Goal: Information Seeking & Learning: Learn about a topic

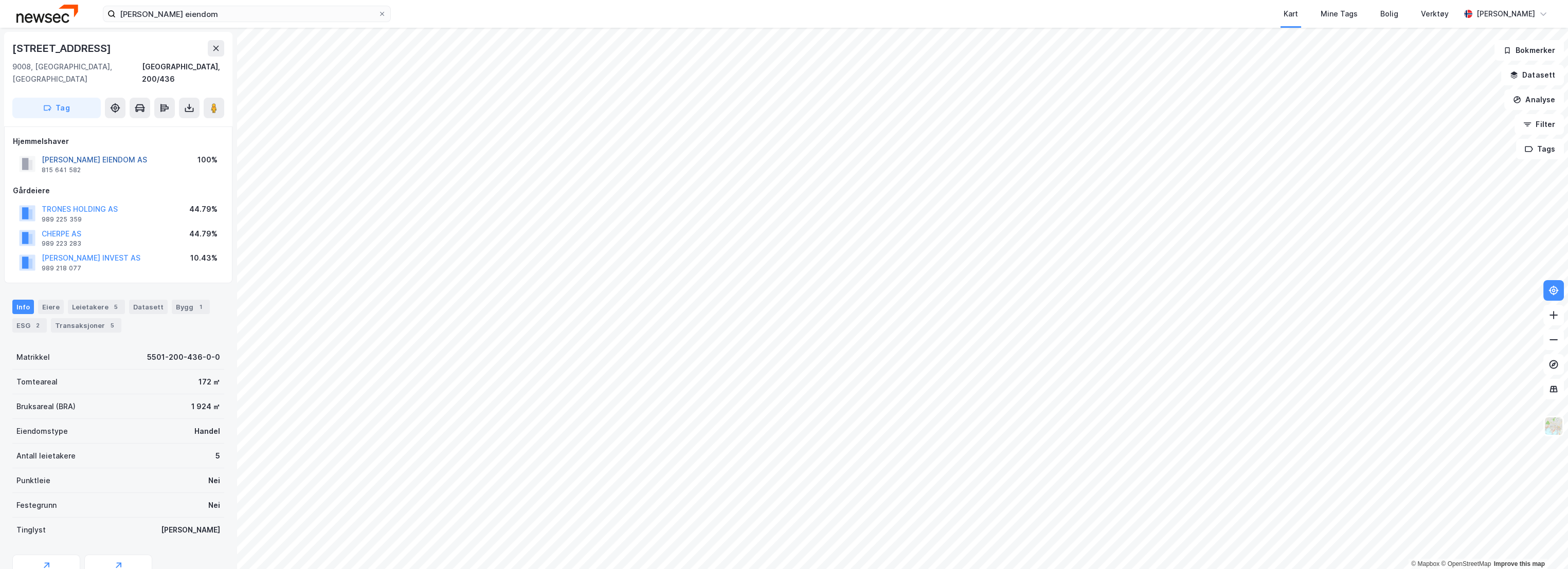
click at [0, 0] on button "[PERSON_NAME] EIENDOM AS" at bounding box center [0, 0] width 0 height 0
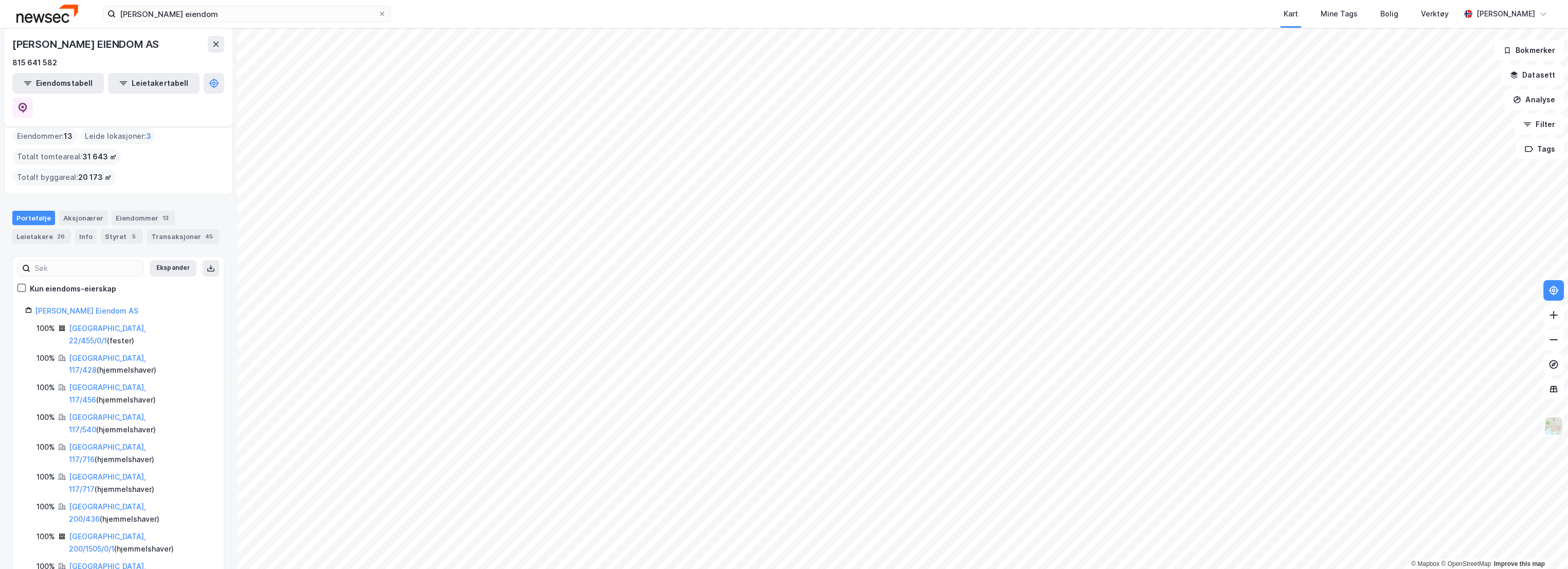
scroll to position [64, 0]
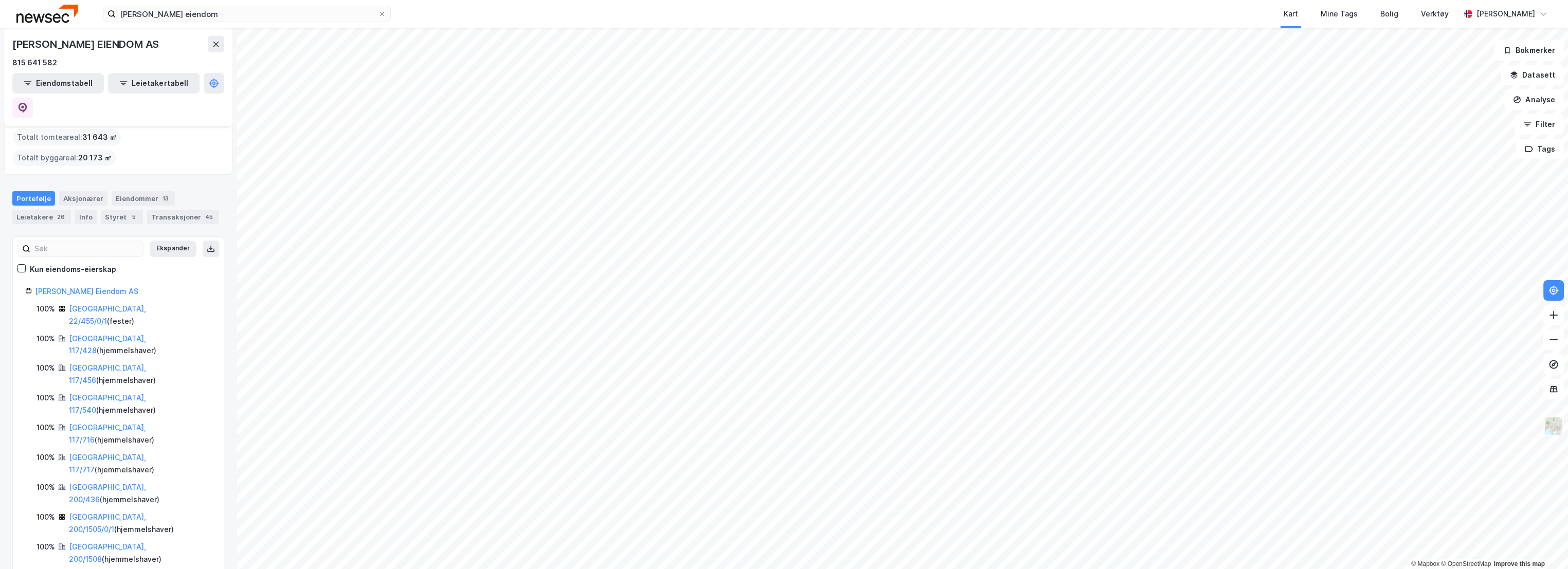
click at [1554, 427] on img at bounding box center [1553, 426] width 20 height 20
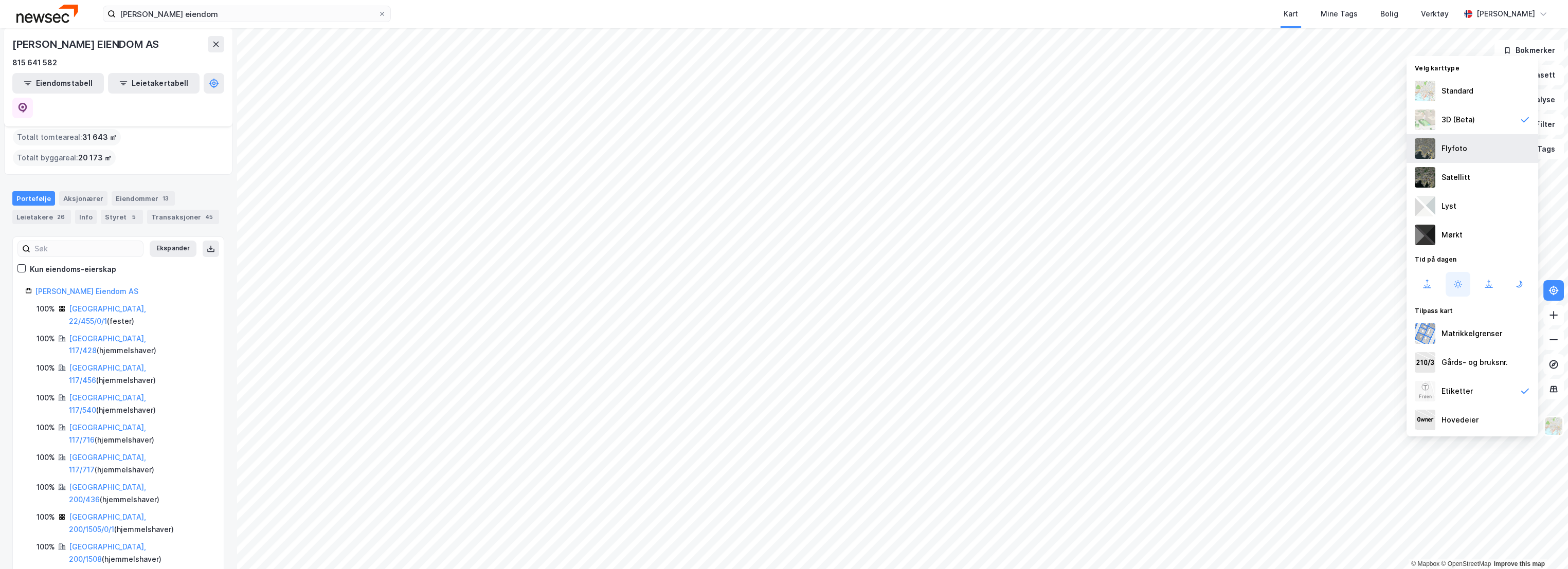
click at [1453, 149] on div "Flyfoto" at bounding box center [1454, 149] width 25 height 13
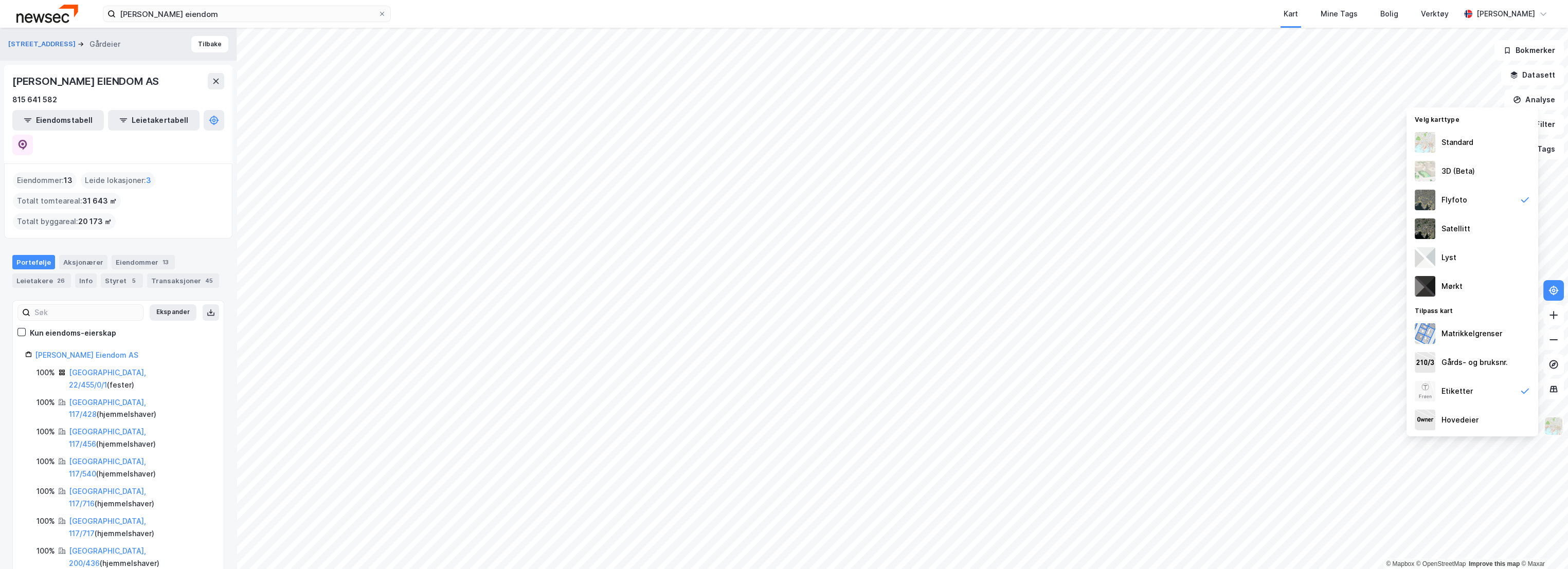
click at [1555, 424] on img at bounding box center [1553, 426] width 20 height 20
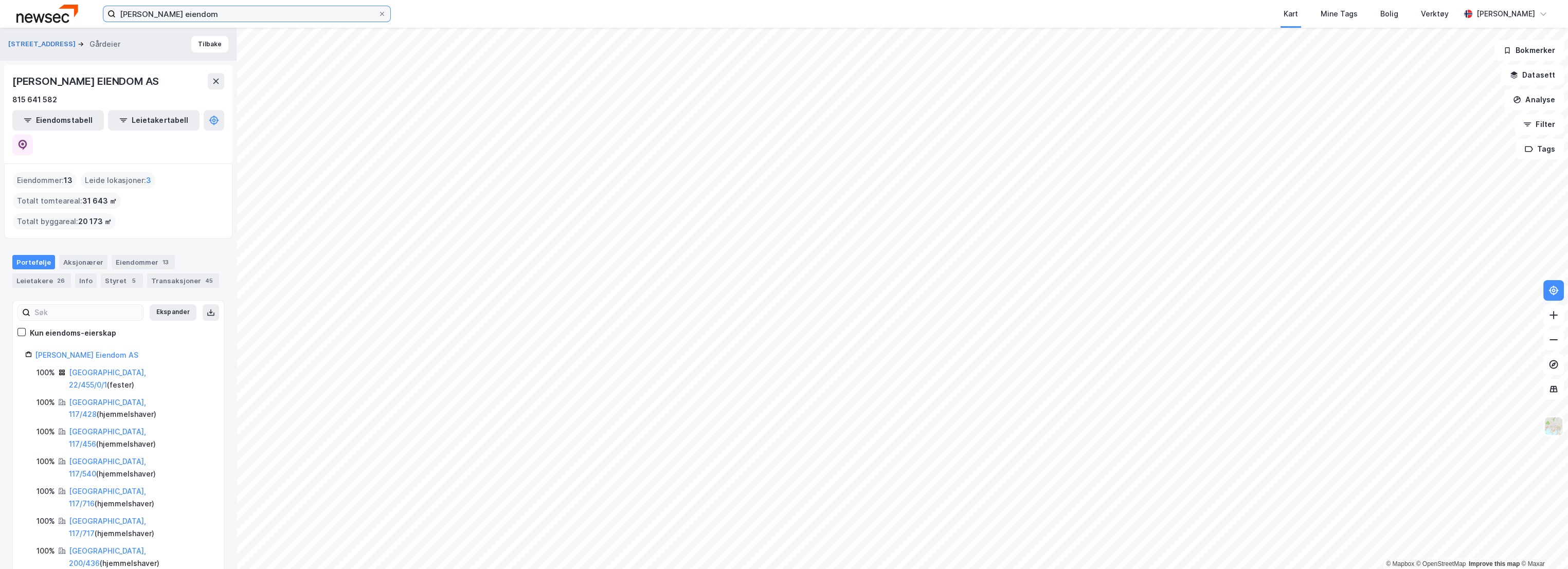
click at [204, 14] on input "[PERSON_NAME] eiendom" at bounding box center [246, 13] width 262 height 15
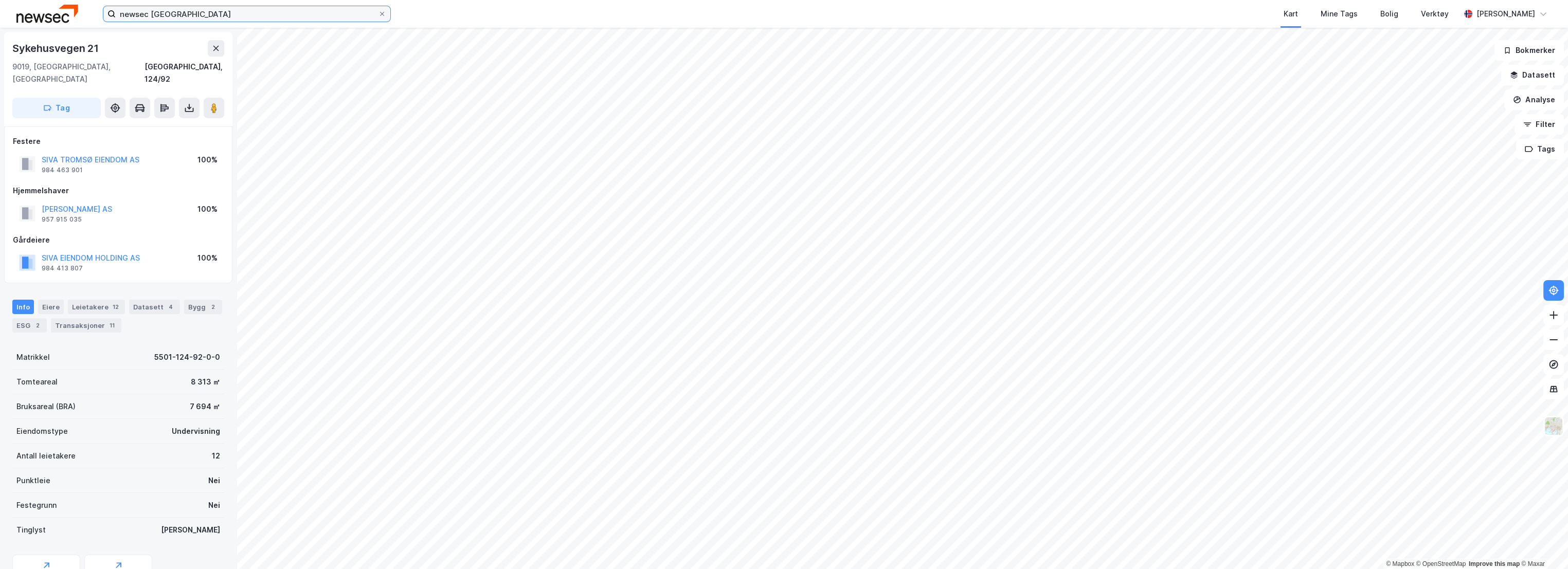
scroll to position [2, 0]
click at [87, 297] on div "Leietakere 12" at bounding box center [97, 304] width 57 height 14
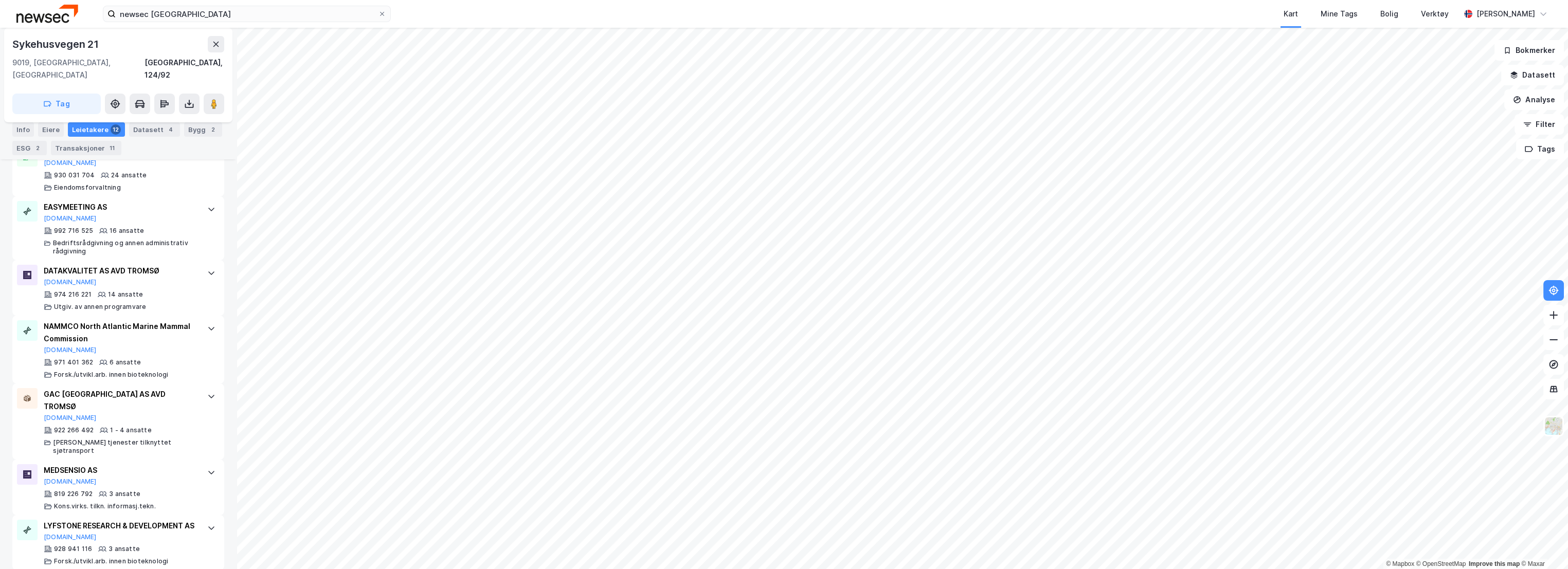
scroll to position [419, 0]
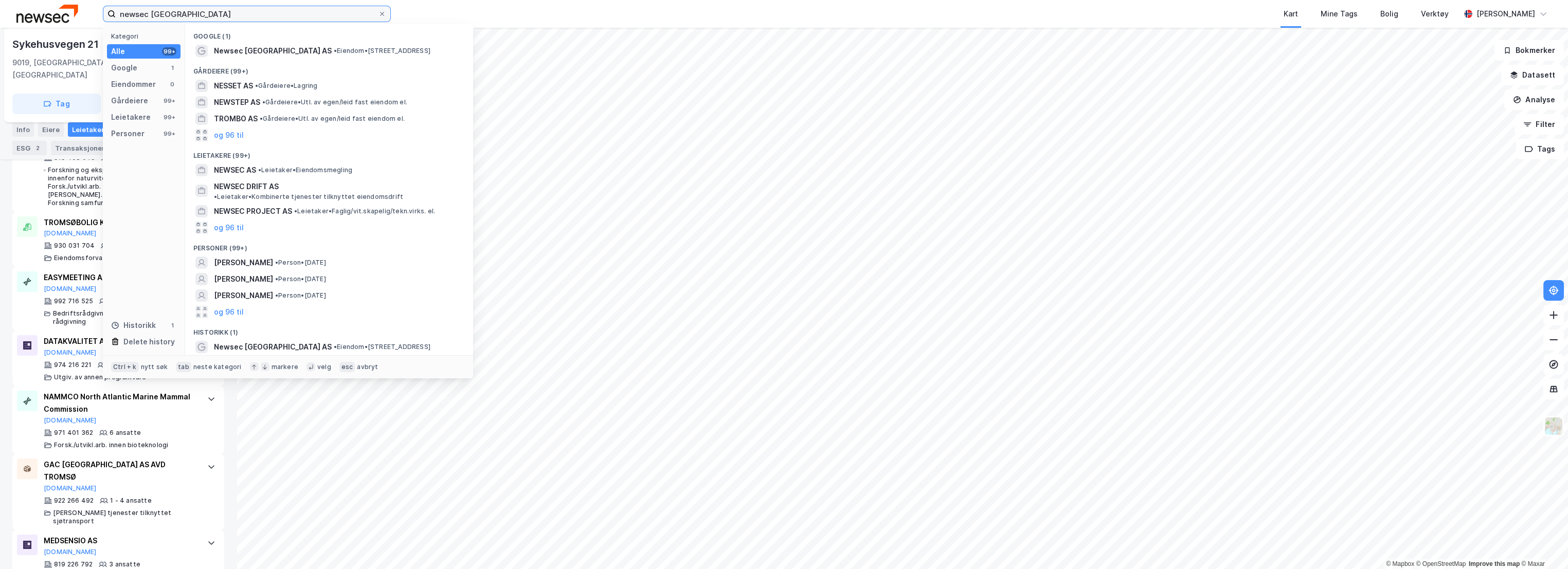
click at [253, 19] on input "newsec [GEOGRAPHIC_DATA]" at bounding box center [246, 13] width 262 height 15
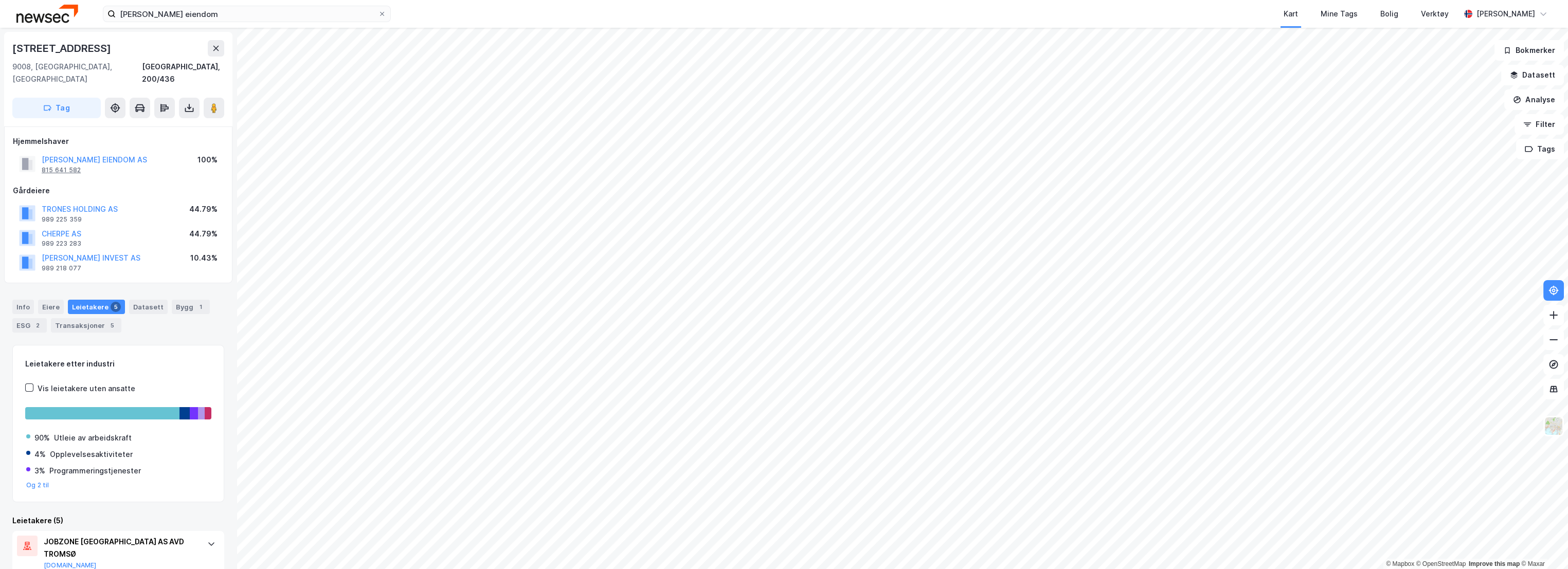
click at [72, 166] on div "815 641 582" at bounding box center [61, 170] width 39 height 8
click at [0, 0] on button "[PERSON_NAME] EIENDOM AS" at bounding box center [0, 0] width 0 height 0
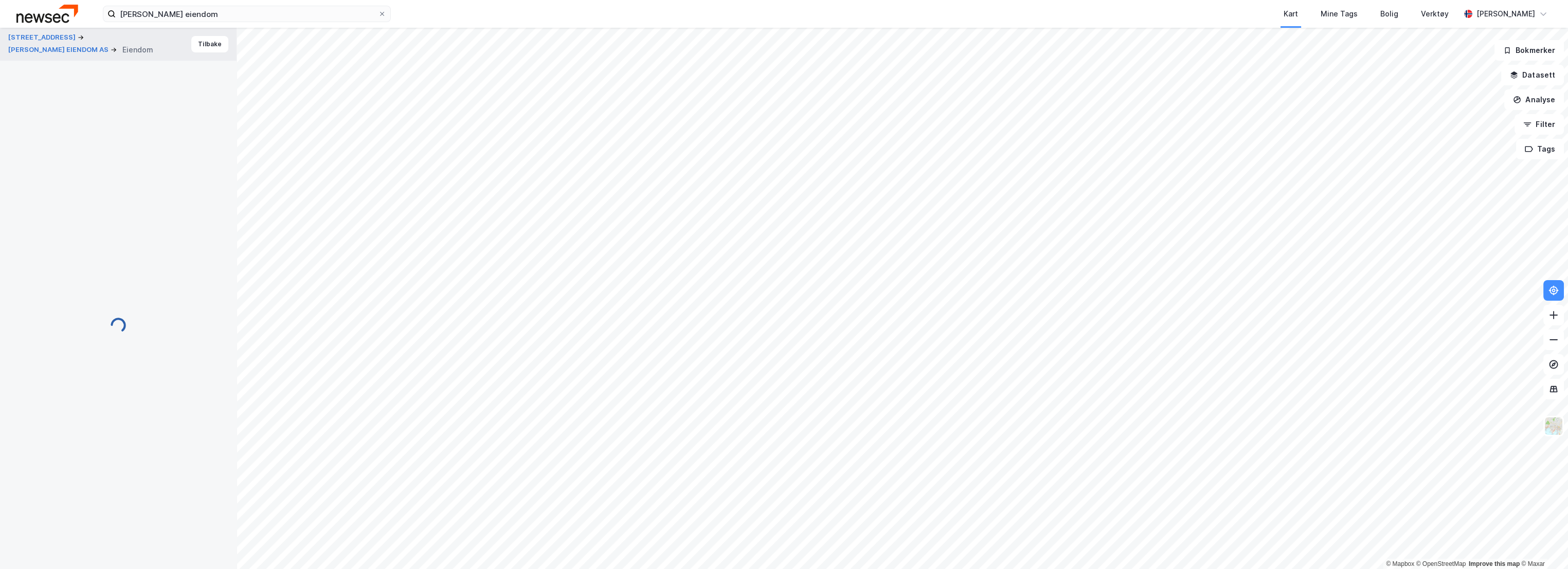
scroll to position [24, 0]
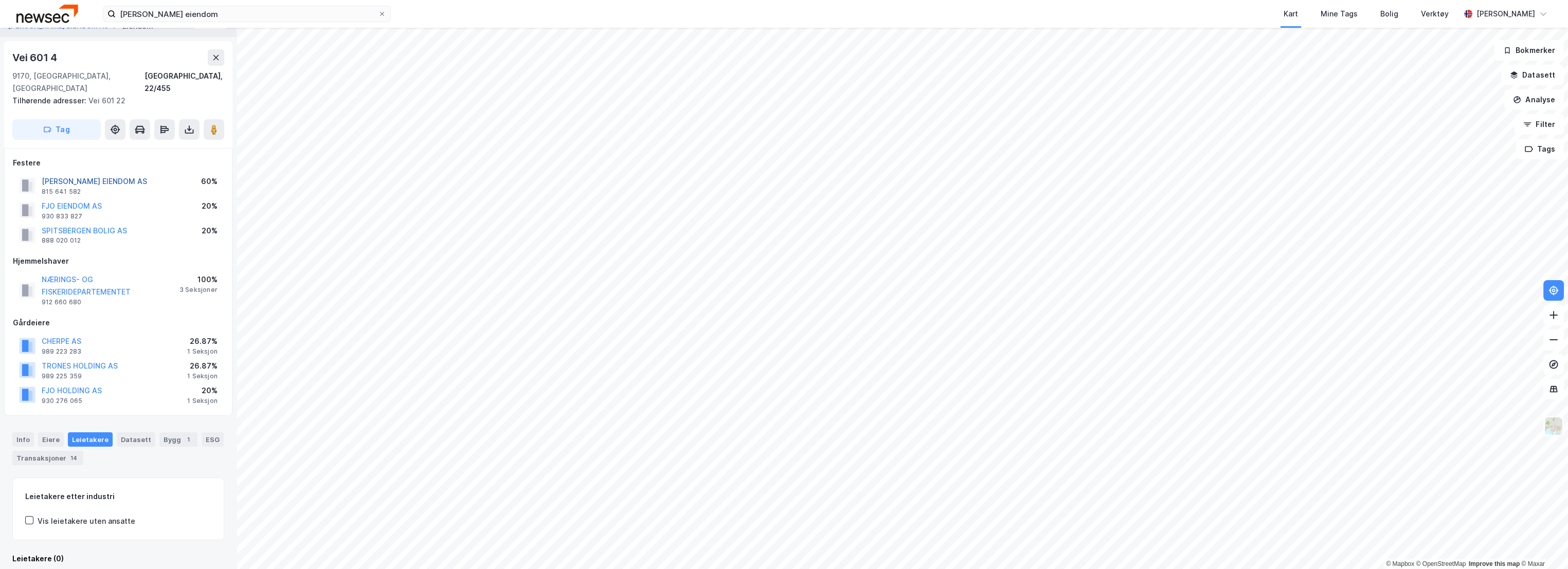
click at [0, 0] on button "[PERSON_NAME] EIENDOM AS" at bounding box center [0, 0] width 0 height 0
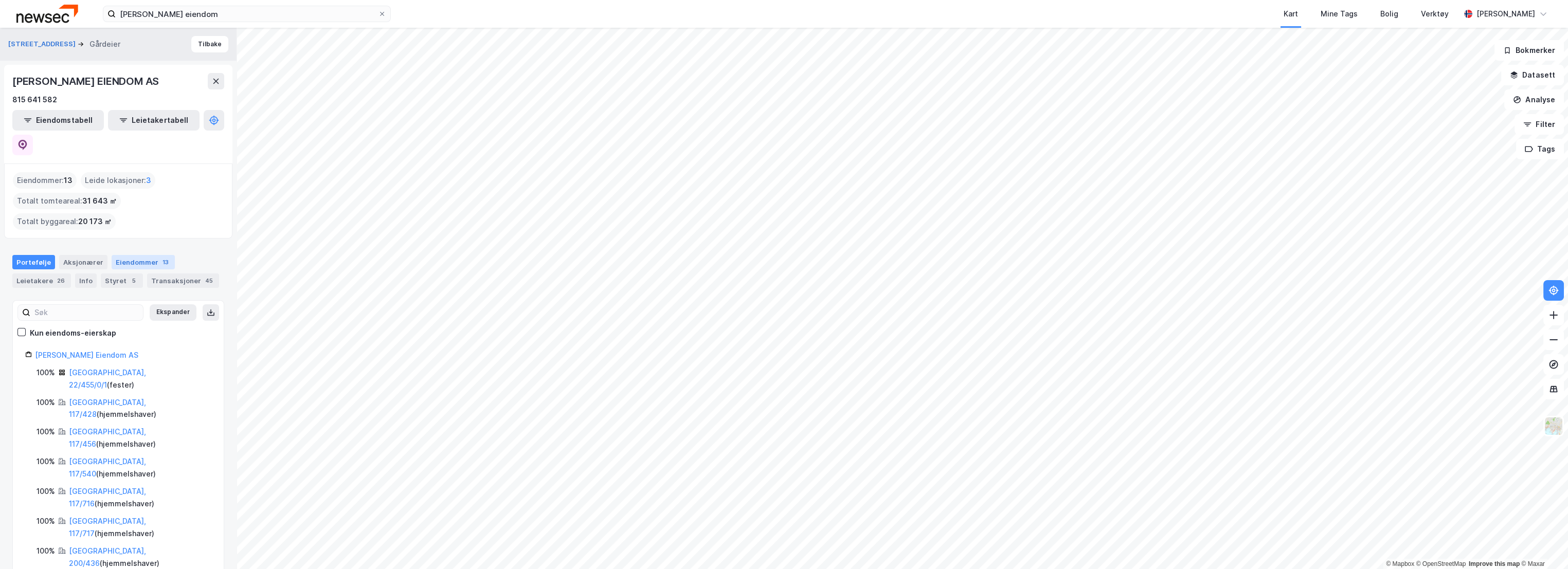
click at [161, 257] on div "13" at bounding box center [166, 262] width 10 height 10
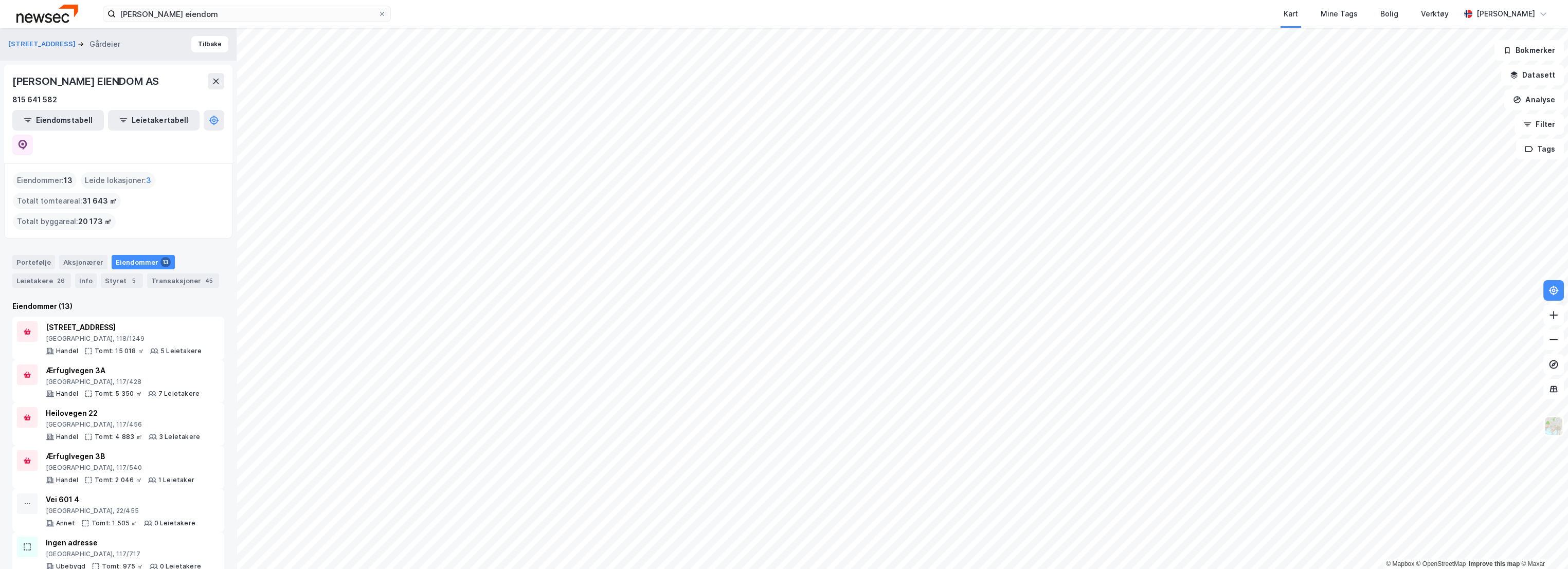
click at [202, 255] on div "Portefølje Aksjonærer Eiendommer 13 Leietakere 26 Info Styret 5 Transaksjoner 45" at bounding box center [118, 271] width 211 height 33
click at [27, 255] on div "Portefølje" at bounding box center [34, 262] width 43 height 14
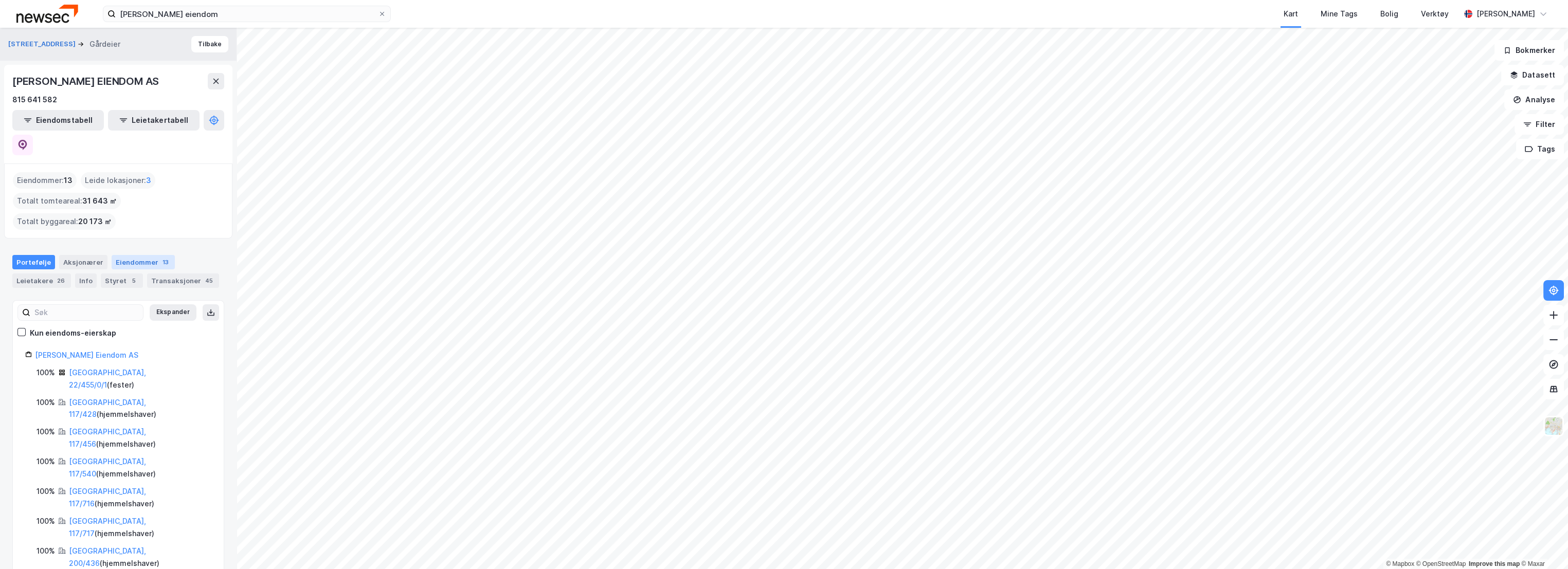
click at [149, 255] on div "Eiendommer 13" at bounding box center [143, 262] width 63 height 14
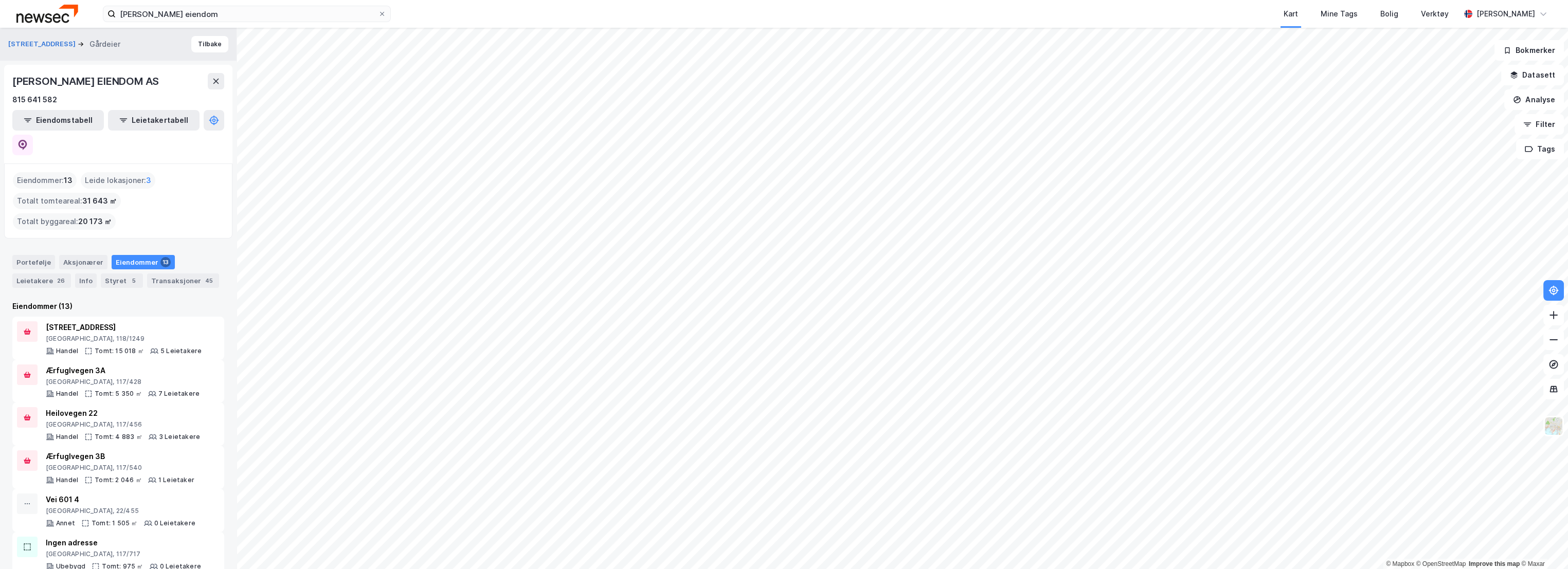
click at [885, 18] on div "Kart Mine Tags Bolig Verktøy" at bounding box center [950, 13] width 1020 height 28
click at [228, 14] on input "[PERSON_NAME] eiendom" at bounding box center [246, 13] width 262 height 15
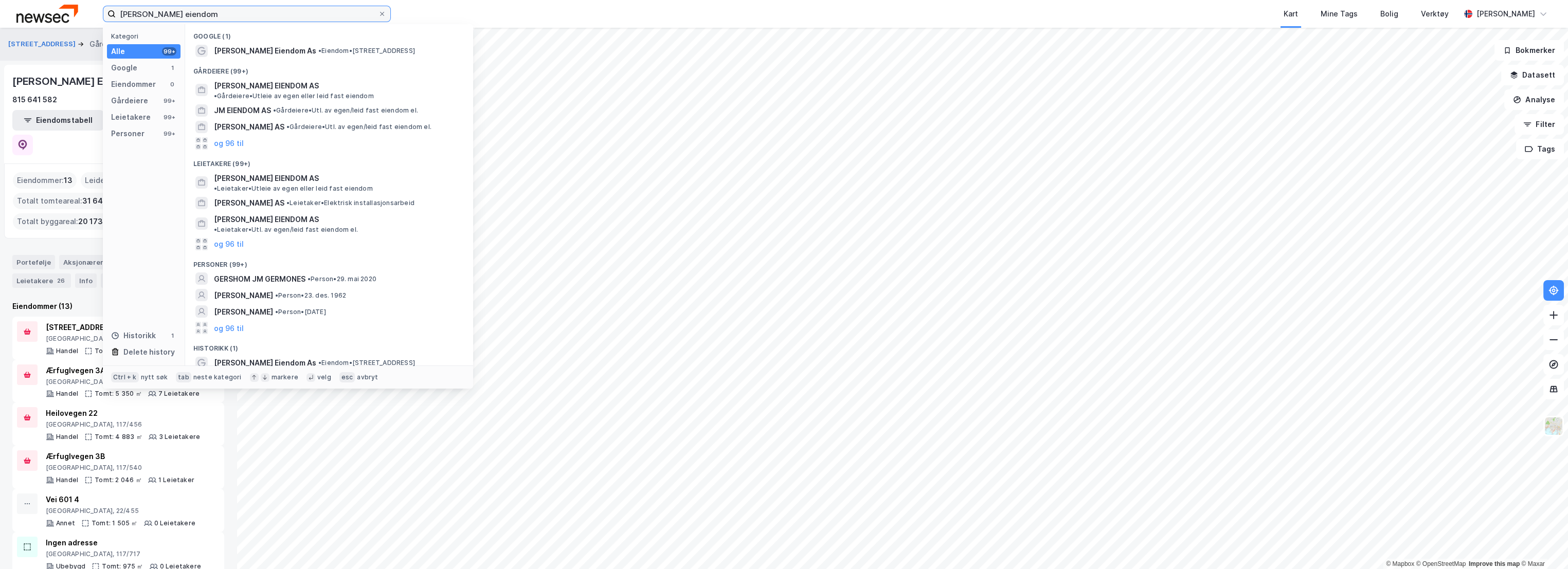
click at [228, 14] on input "[PERSON_NAME] eiendom" at bounding box center [246, 13] width 262 height 15
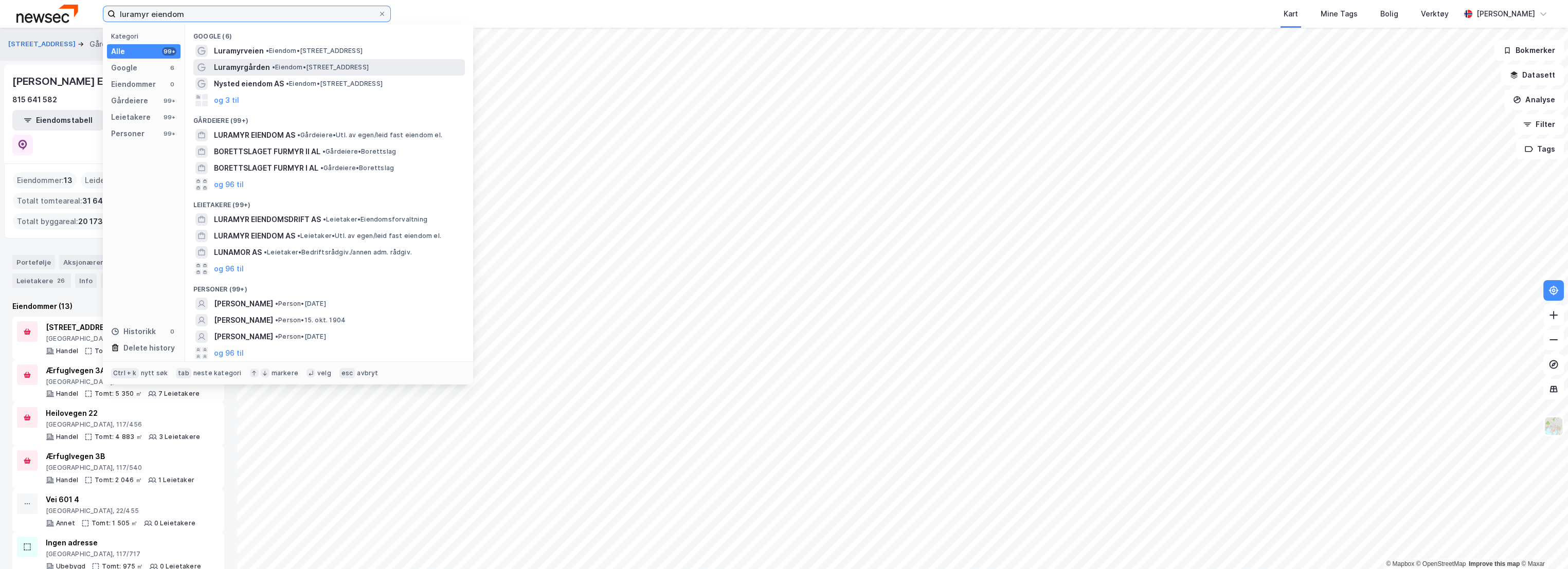
type input "luramyr eiendom"
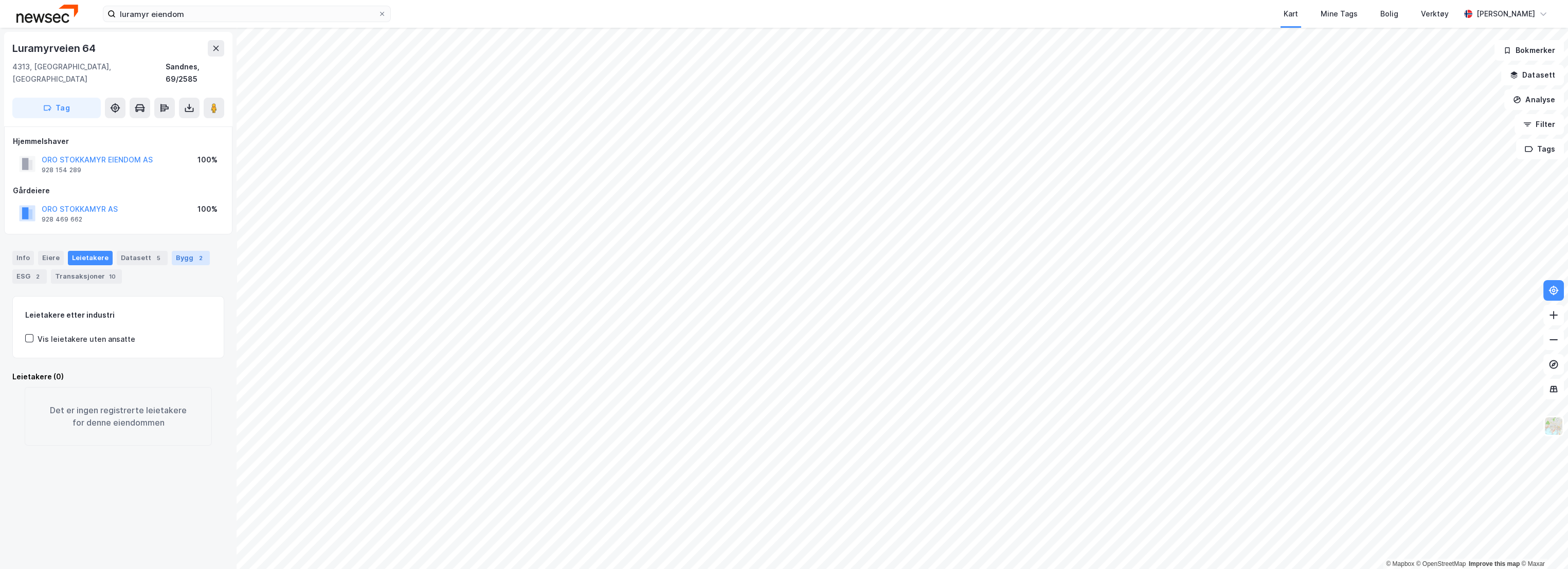
click at [177, 251] on div "Bygg 2" at bounding box center [191, 258] width 38 height 14
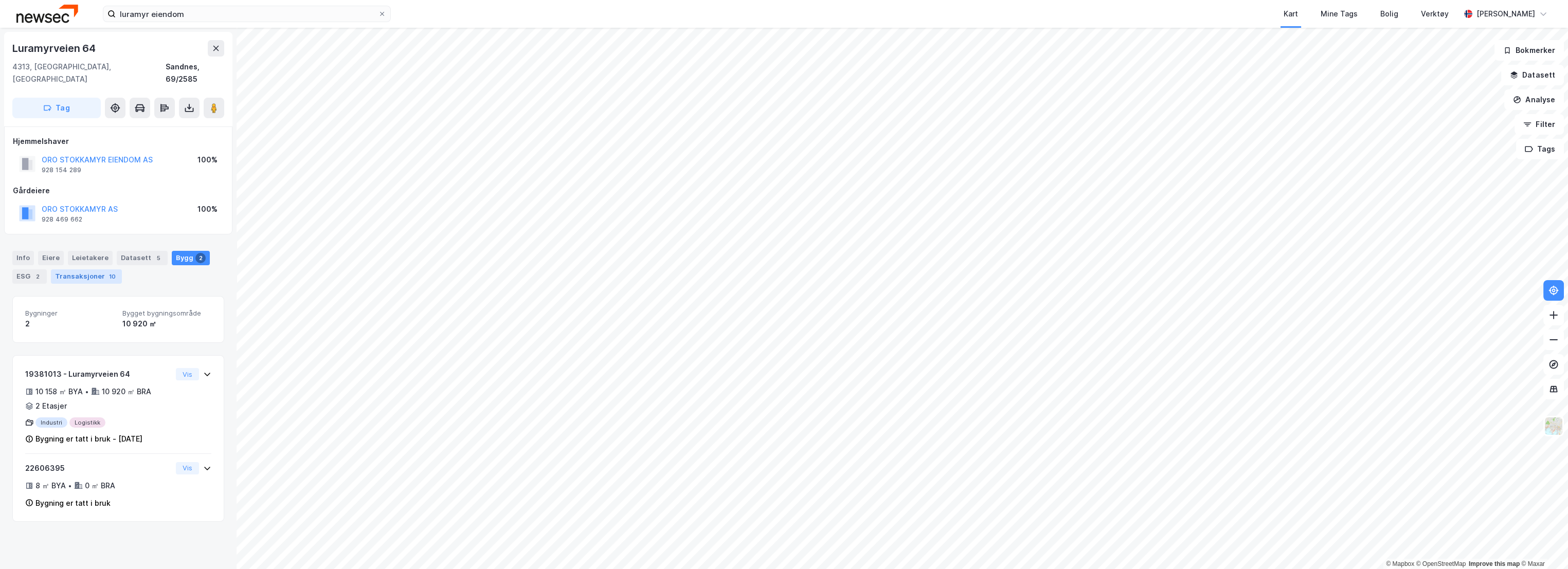
click at [107, 271] on div "10" at bounding box center [112, 276] width 11 height 10
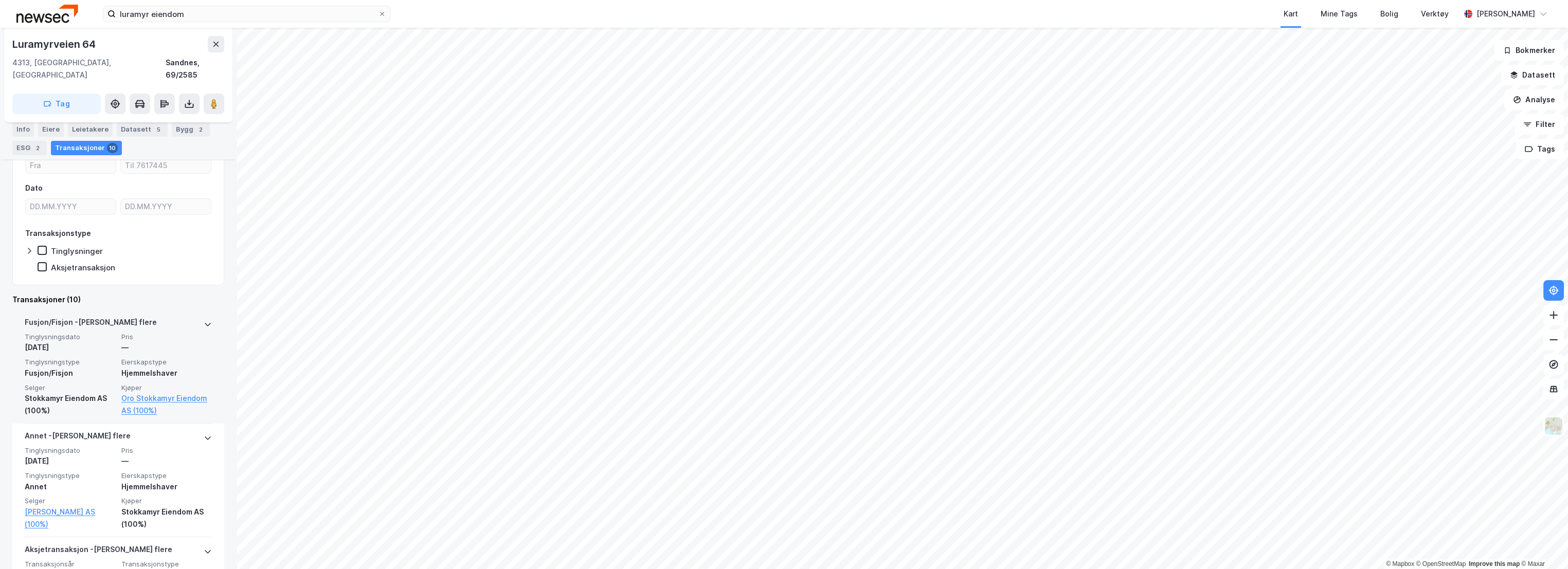
scroll to position [171, 0]
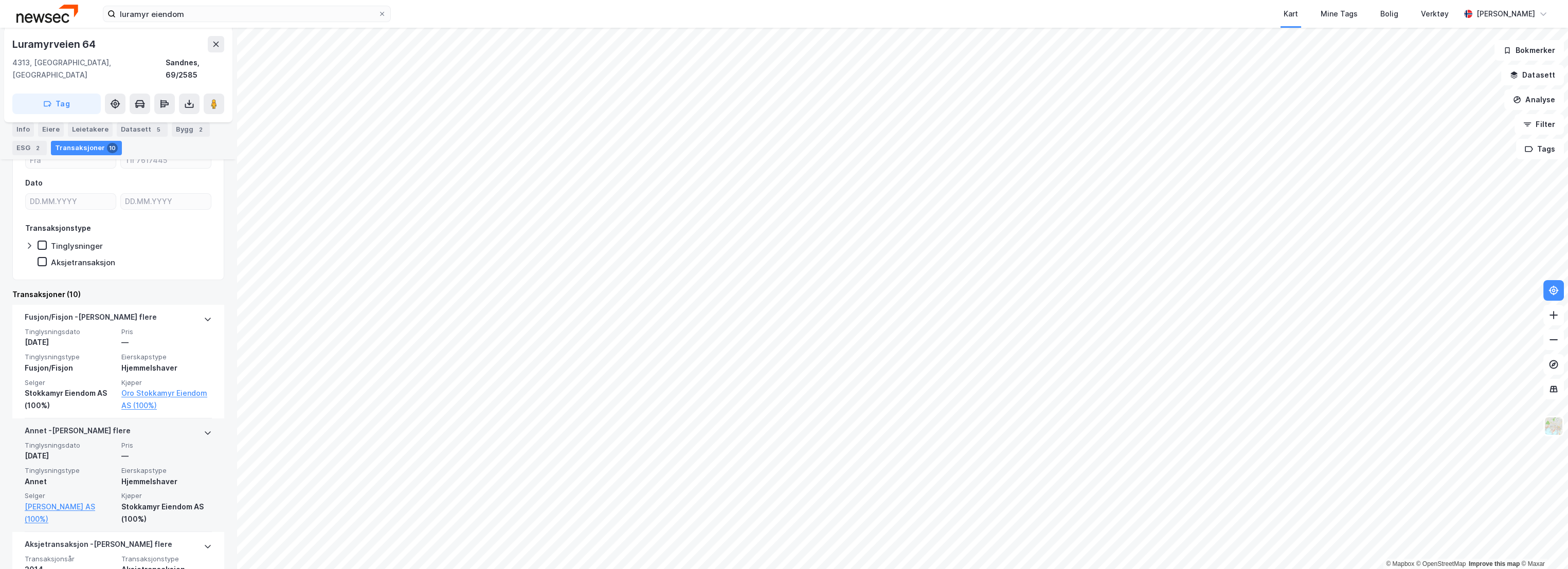
click at [86, 424] on div "[PERSON_NAME] flere" at bounding box center [78, 432] width 106 height 17
click at [93, 424] on div "[PERSON_NAME] flere" at bounding box center [78, 432] width 106 height 17
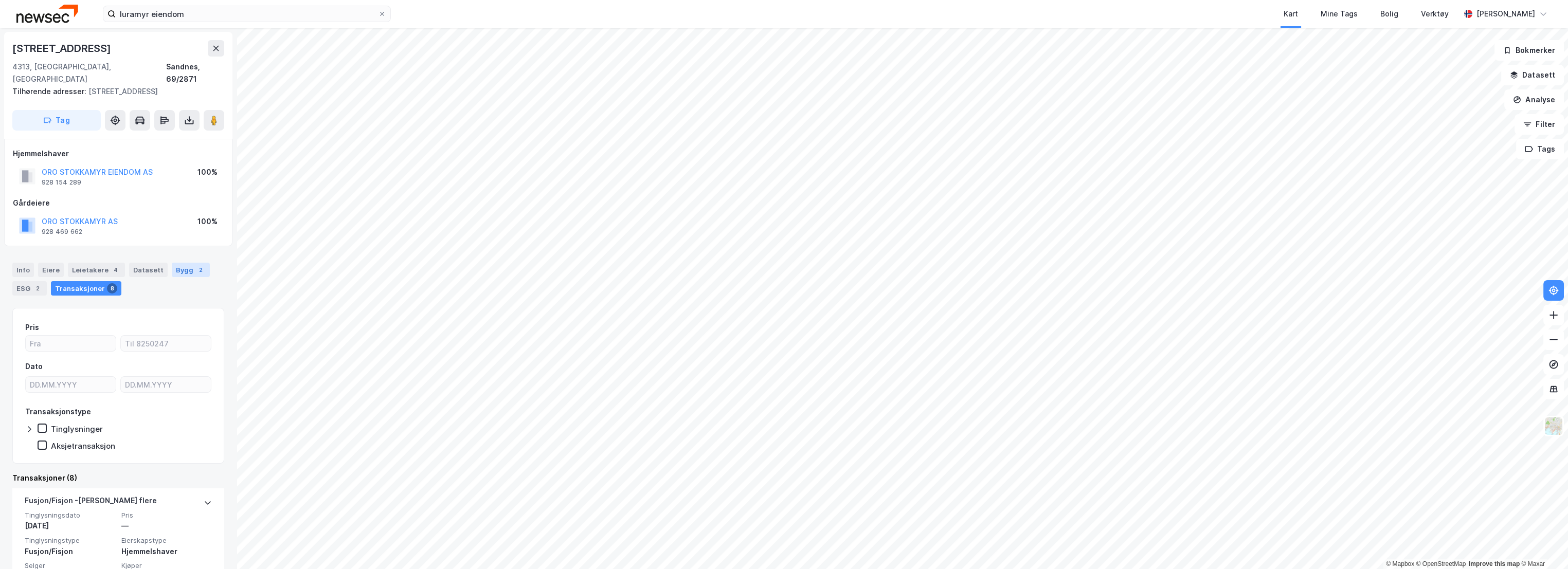
click at [176, 263] on div "Bygg 2" at bounding box center [191, 270] width 38 height 14
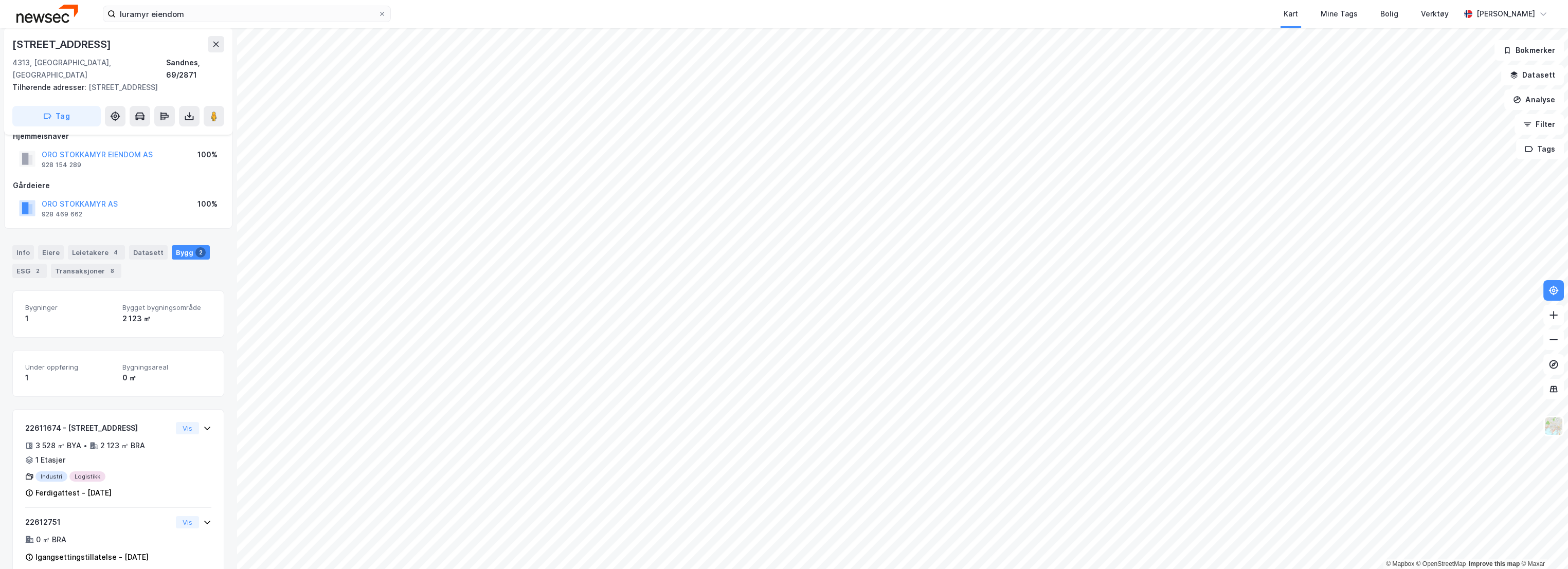
scroll to position [25, 0]
click at [86, 240] on div "Leietakere 4" at bounding box center [97, 245] width 57 height 14
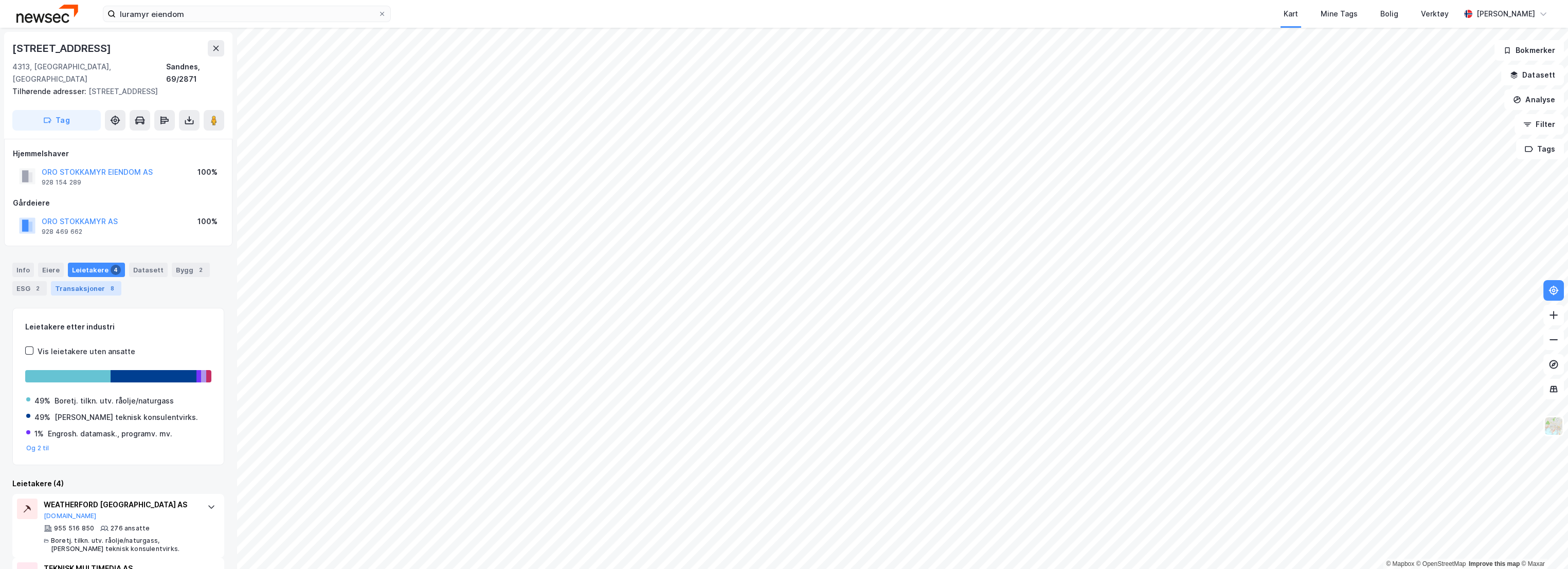
click at [84, 281] on div "Transaksjoner 8" at bounding box center [86, 288] width 70 height 14
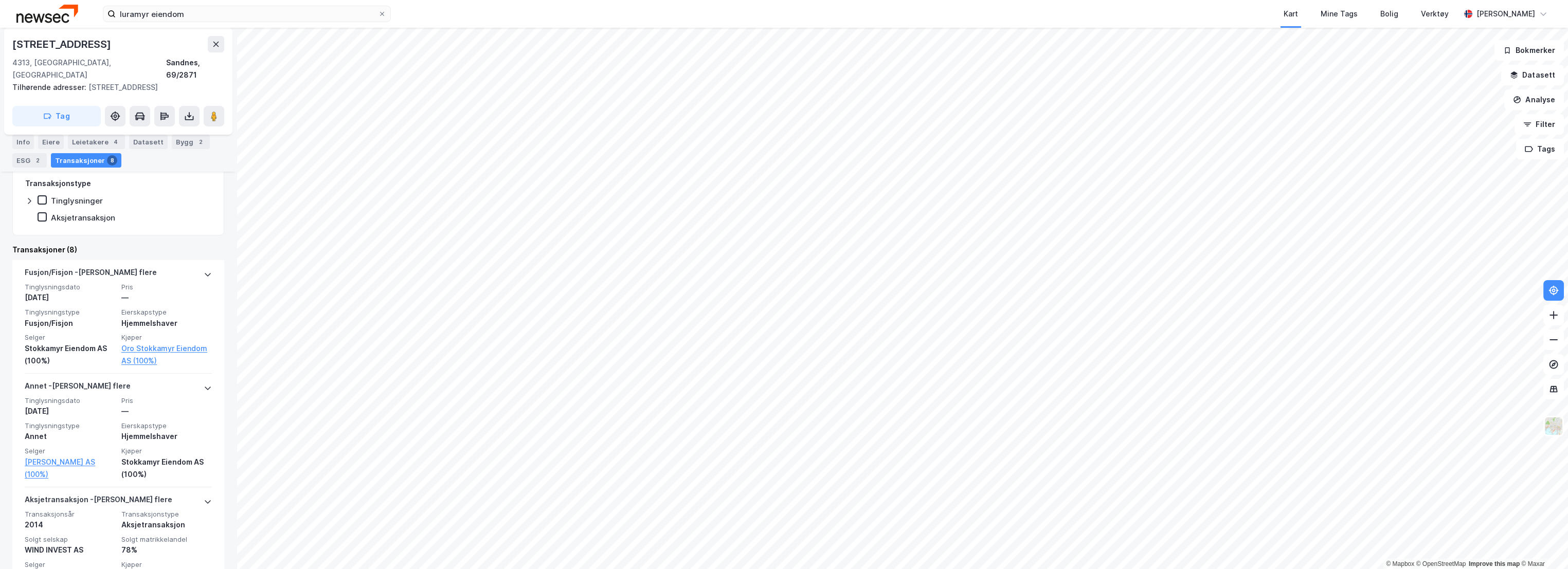
scroll to position [171, 0]
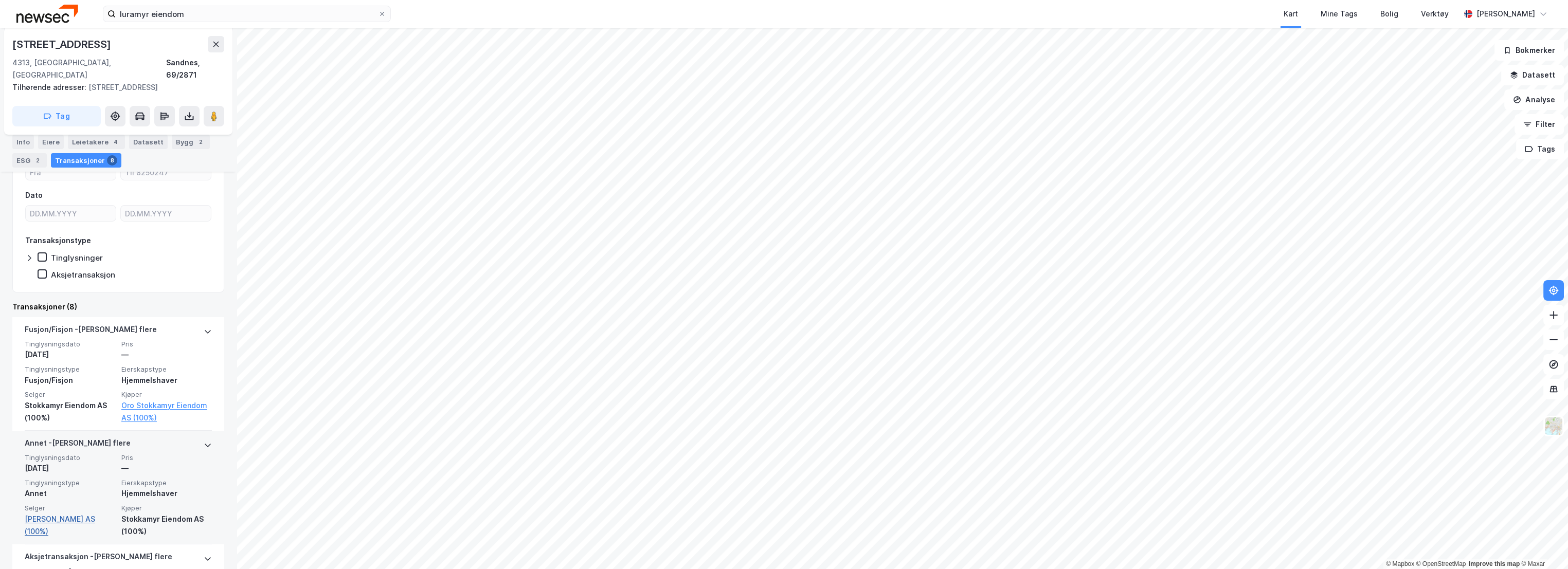
click at [78, 513] on link "[PERSON_NAME] AS (100%)" at bounding box center [70, 525] width 90 height 25
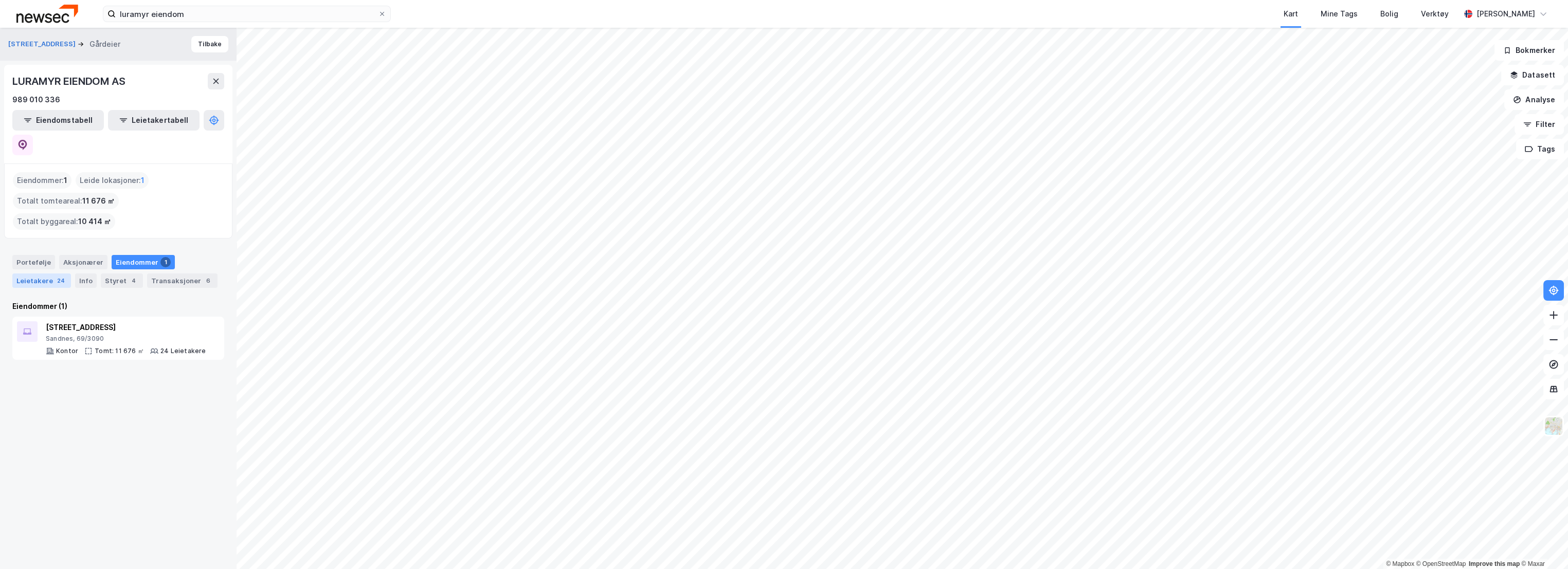
click at [48, 273] on div "Leietakere 24" at bounding box center [42, 280] width 59 height 14
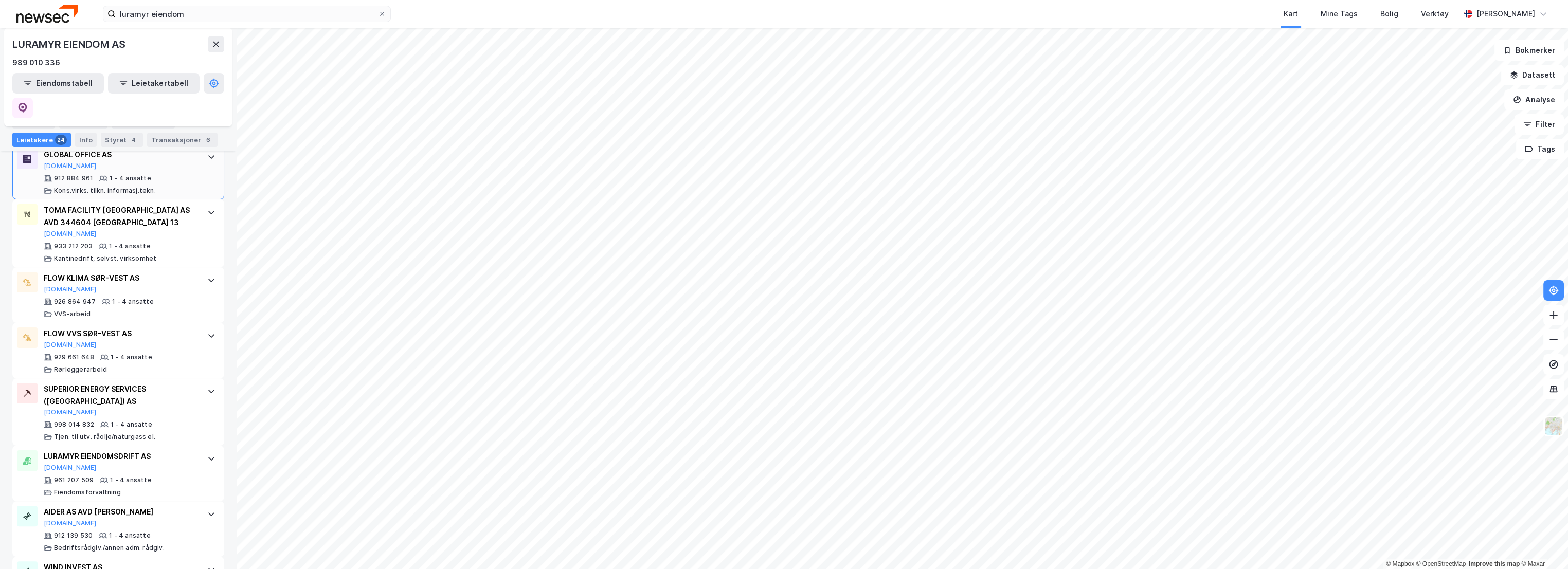
scroll to position [1347, 0]
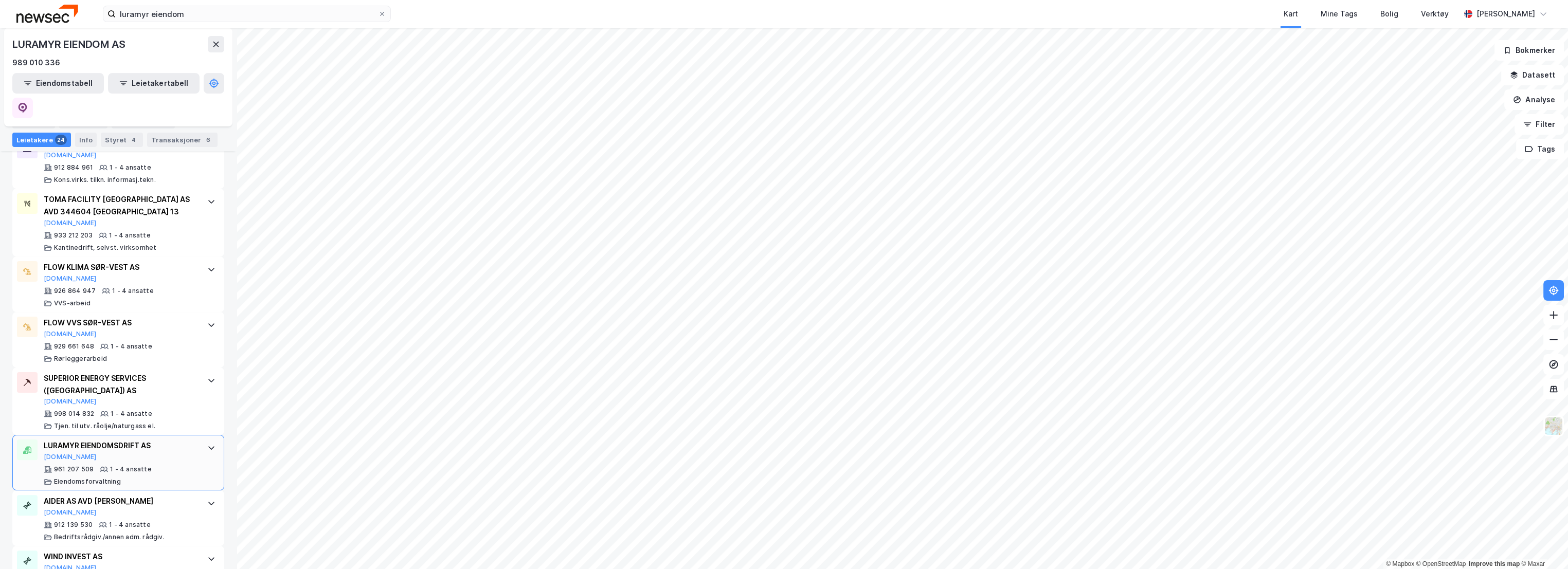
click at [166, 439] on div "LURAMYR EIENDOMSDRIFT AS" at bounding box center [120, 446] width 153 height 13
click at [172, 550] on div "WIND INVEST AS [DOMAIN_NAME]" at bounding box center [120, 560] width 153 height 21
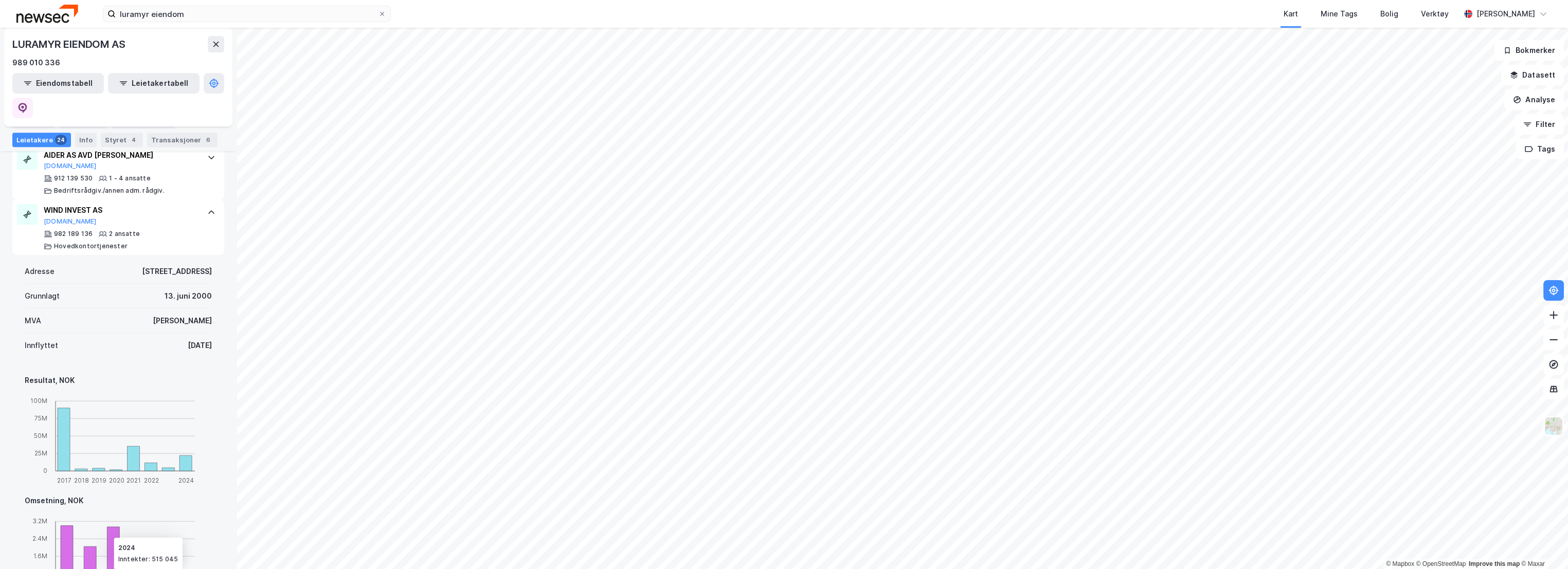
scroll to position [1751, 0]
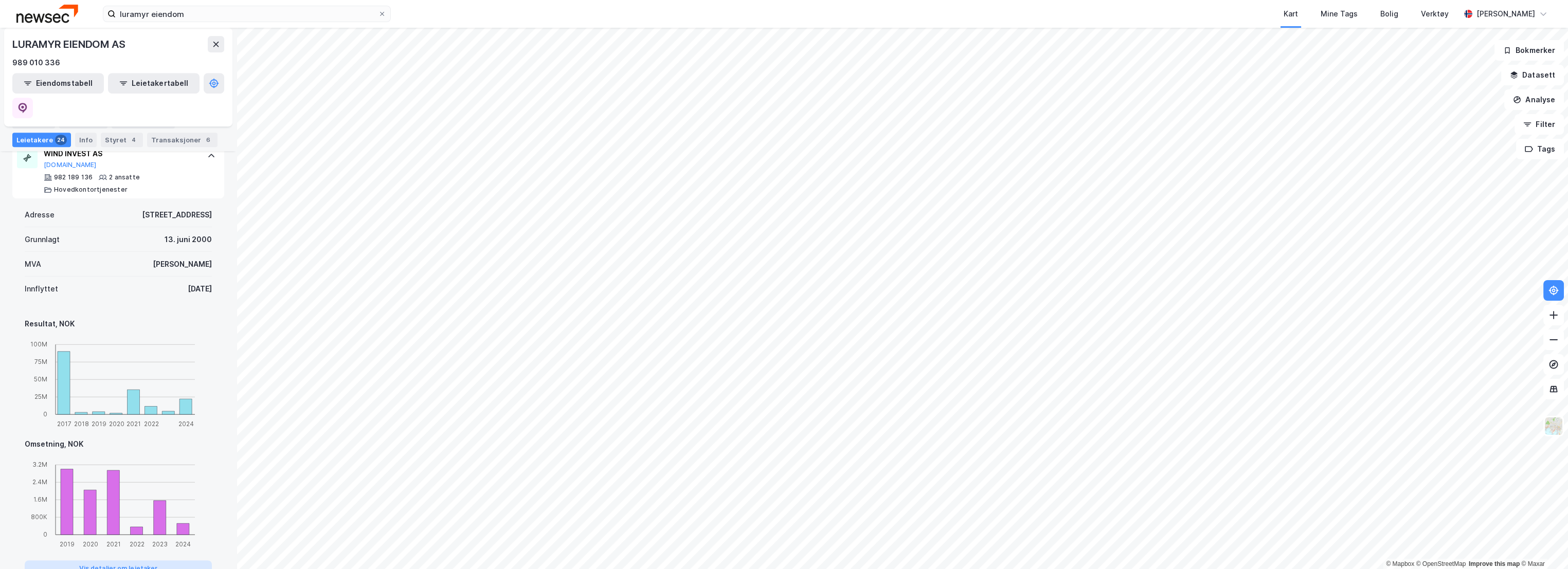
click at [141, 560] on button "Vis detaljer om leietaker" at bounding box center [118, 568] width 187 height 17
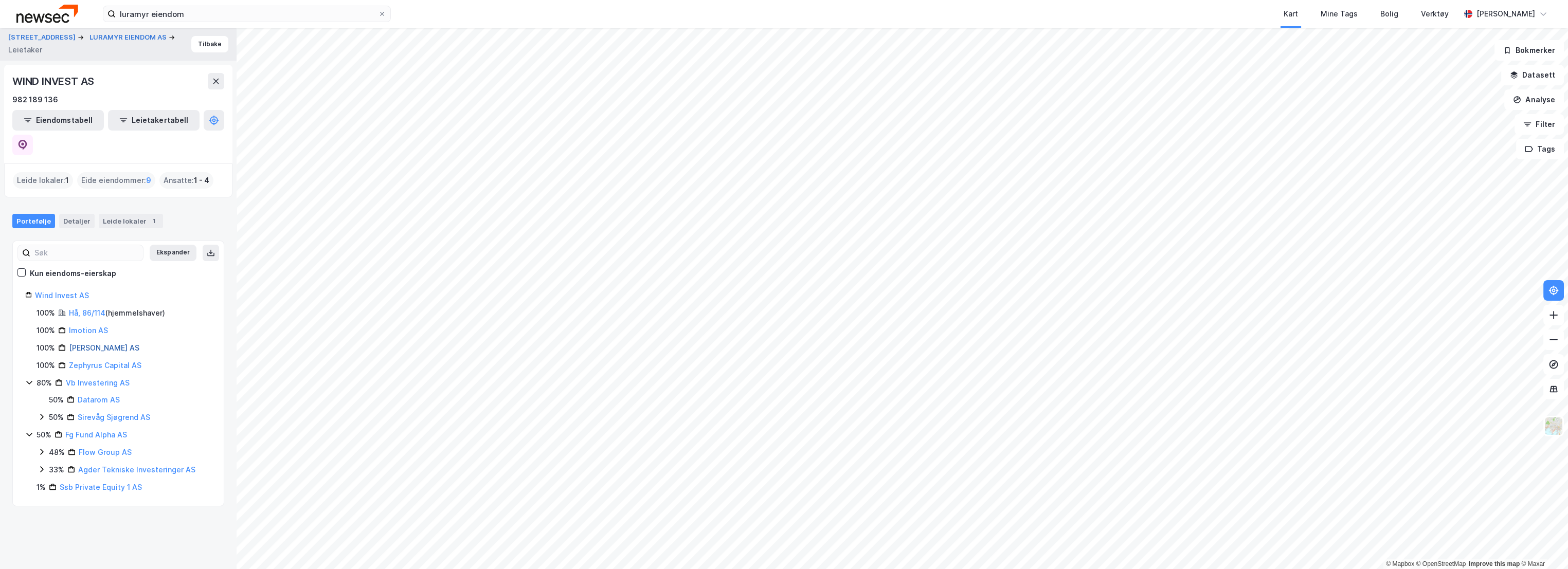
click at [135, 343] on link "[PERSON_NAME] AS" at bounding box center [104, 347] width 70 height 9
click at [199, 45] on button "Tilbake" at bounding box center [210, 44] width 37 height 17
click at [52, 290] on link "Wind Invest AS" at bounding box center [62, 294] width 54 height 9
click at [82, 214] on div "Detaljer" at bounding box center [77, 221] width 36 height 14
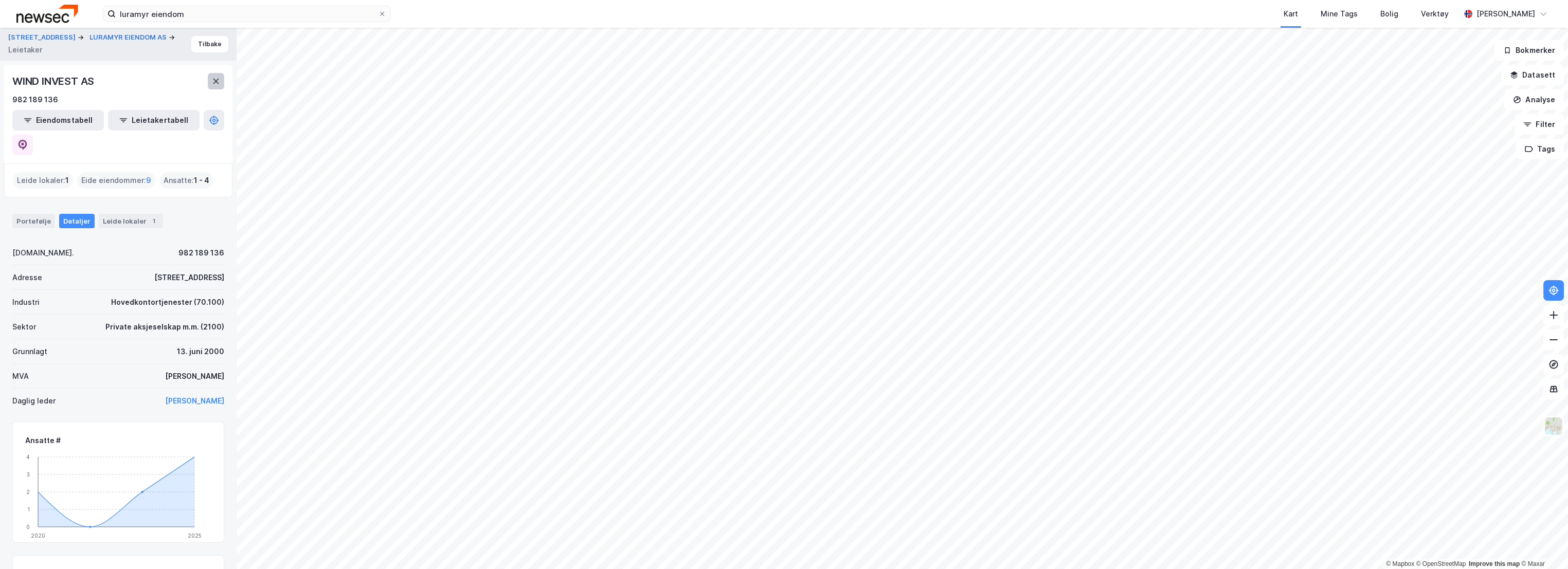
click at [216, 80] on icon at bounding box center [215, 81] width 8 height 8
